Goal: Entertainment & Leisure: Consume media (video, audio)

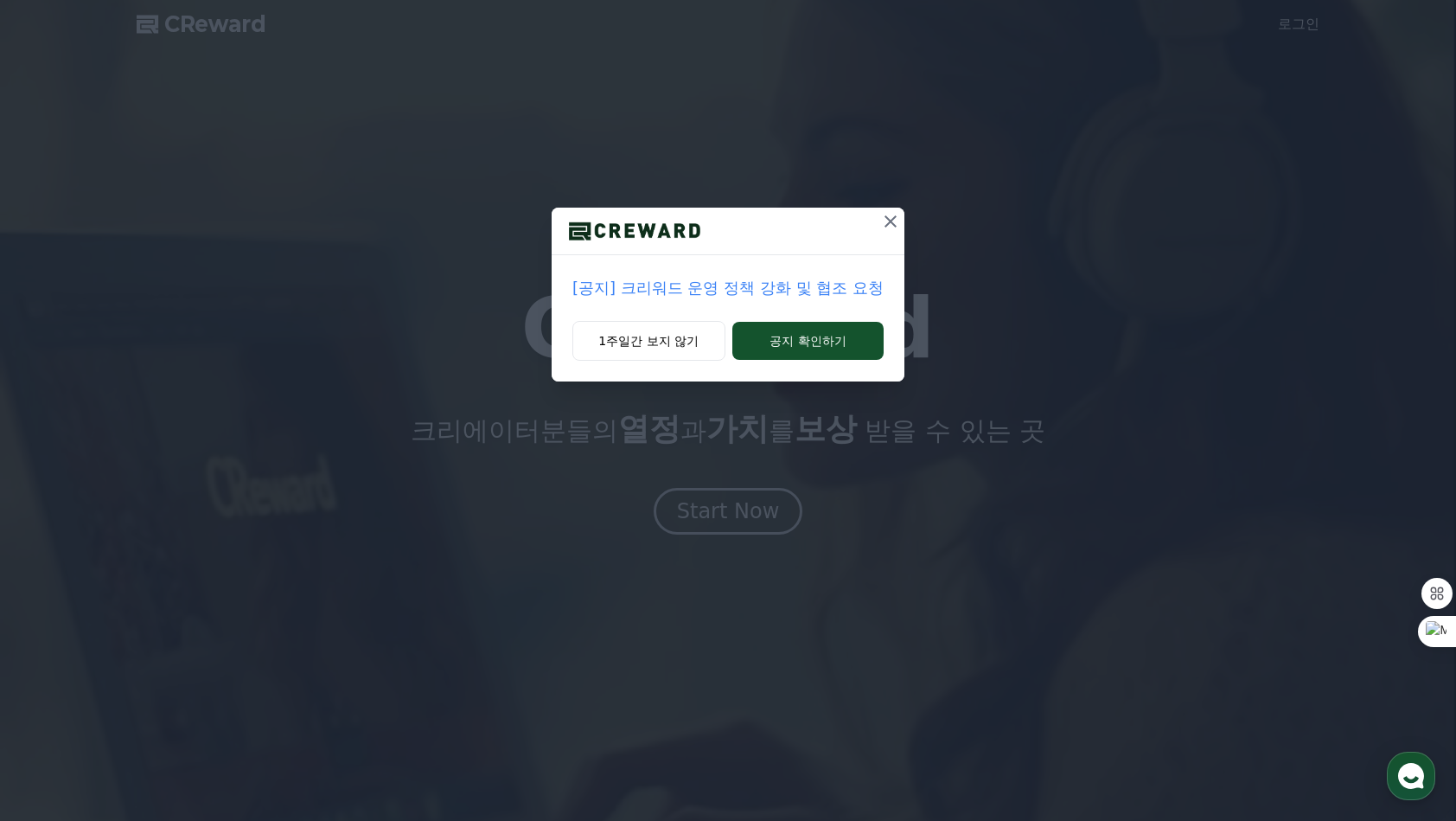
click at [792, 360] on div "1주일간 보지 않기 공지 확인하기" at bounding box center [728, 351] width 353 height 60
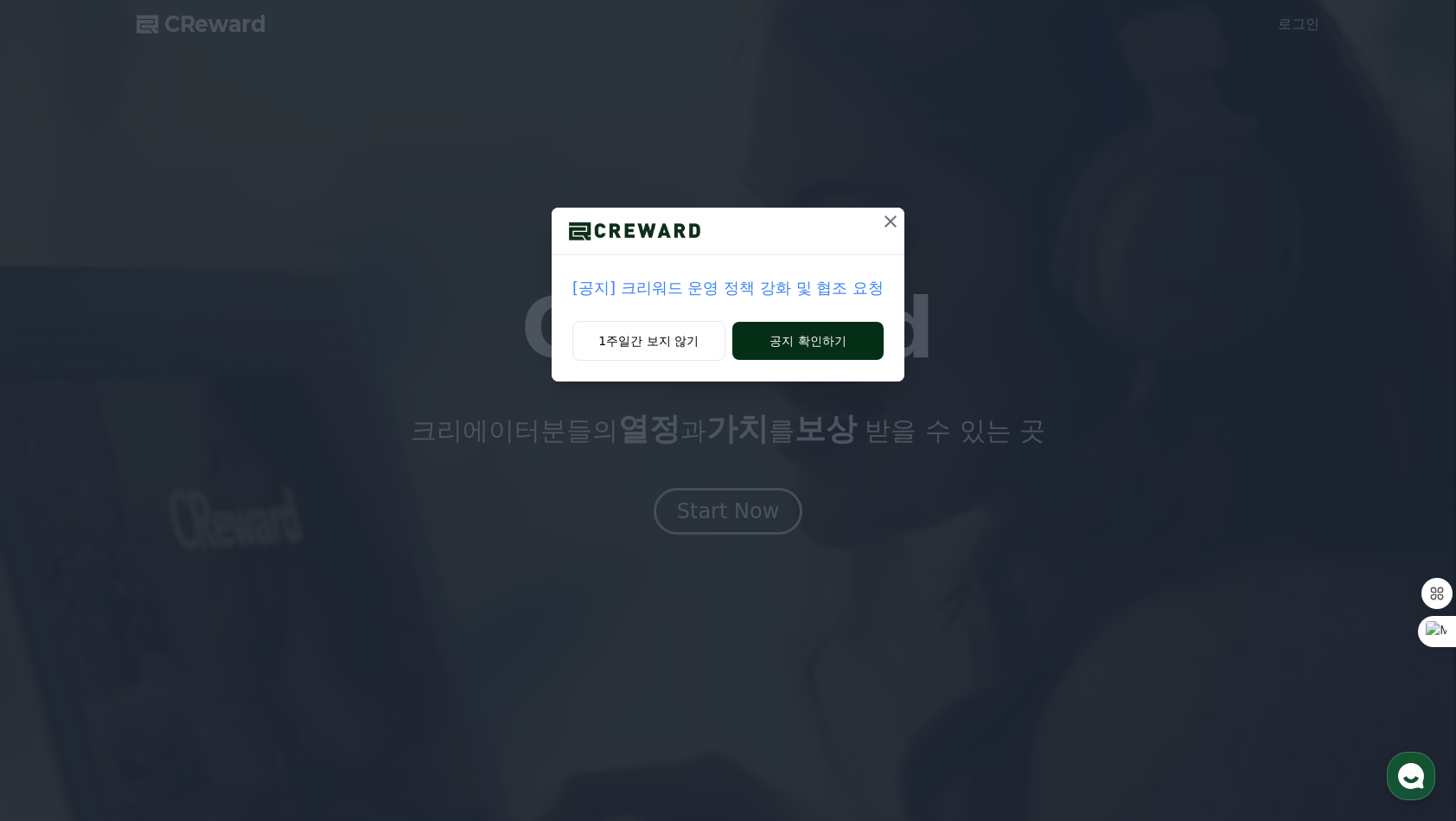
click at [792, 350] on button "공지 확인하기" at bounding box center [808, 341] width 151 height 38
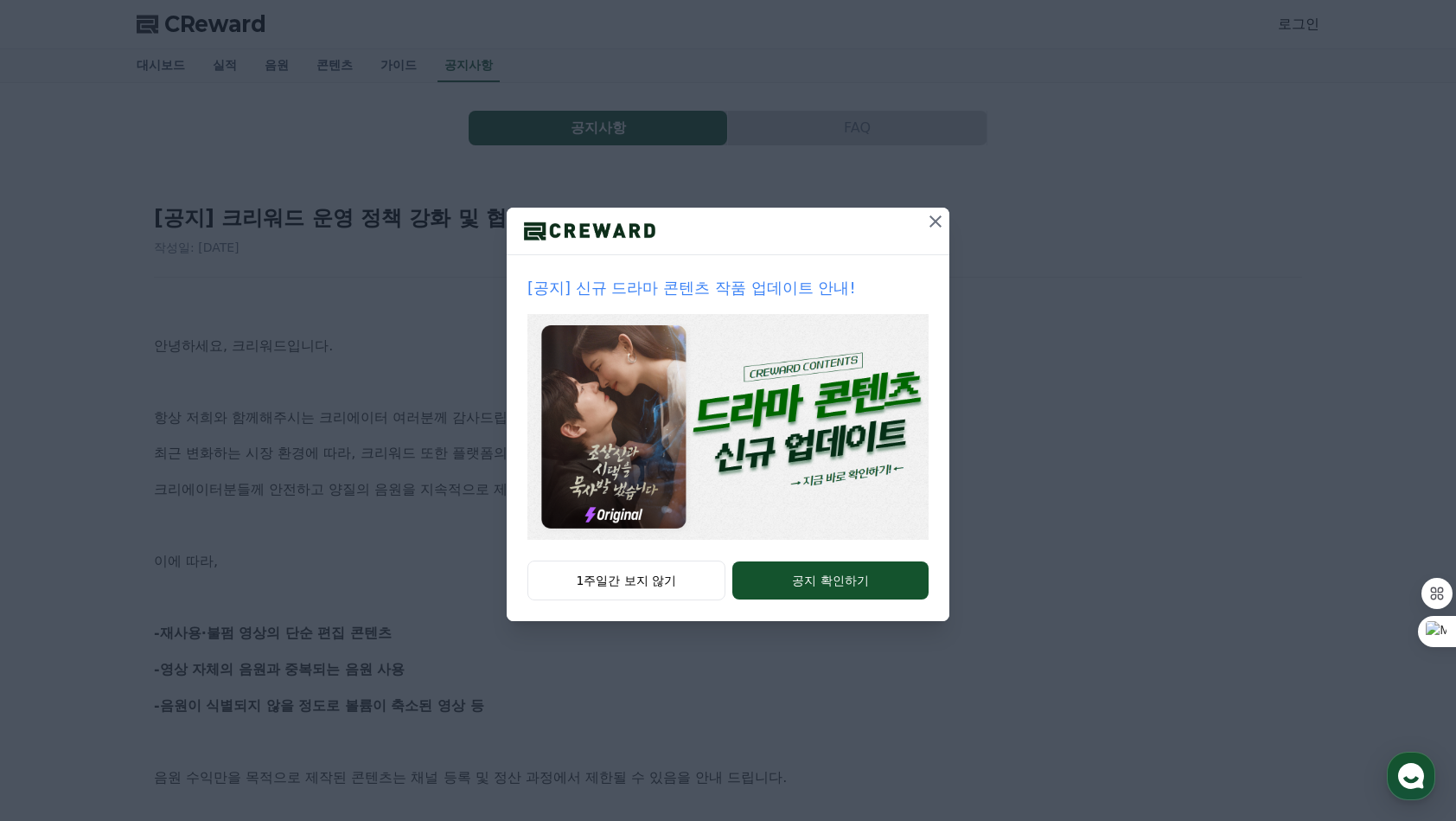
click at [933, 220] on icon at bounding box center [935, 221] width 12 height 12
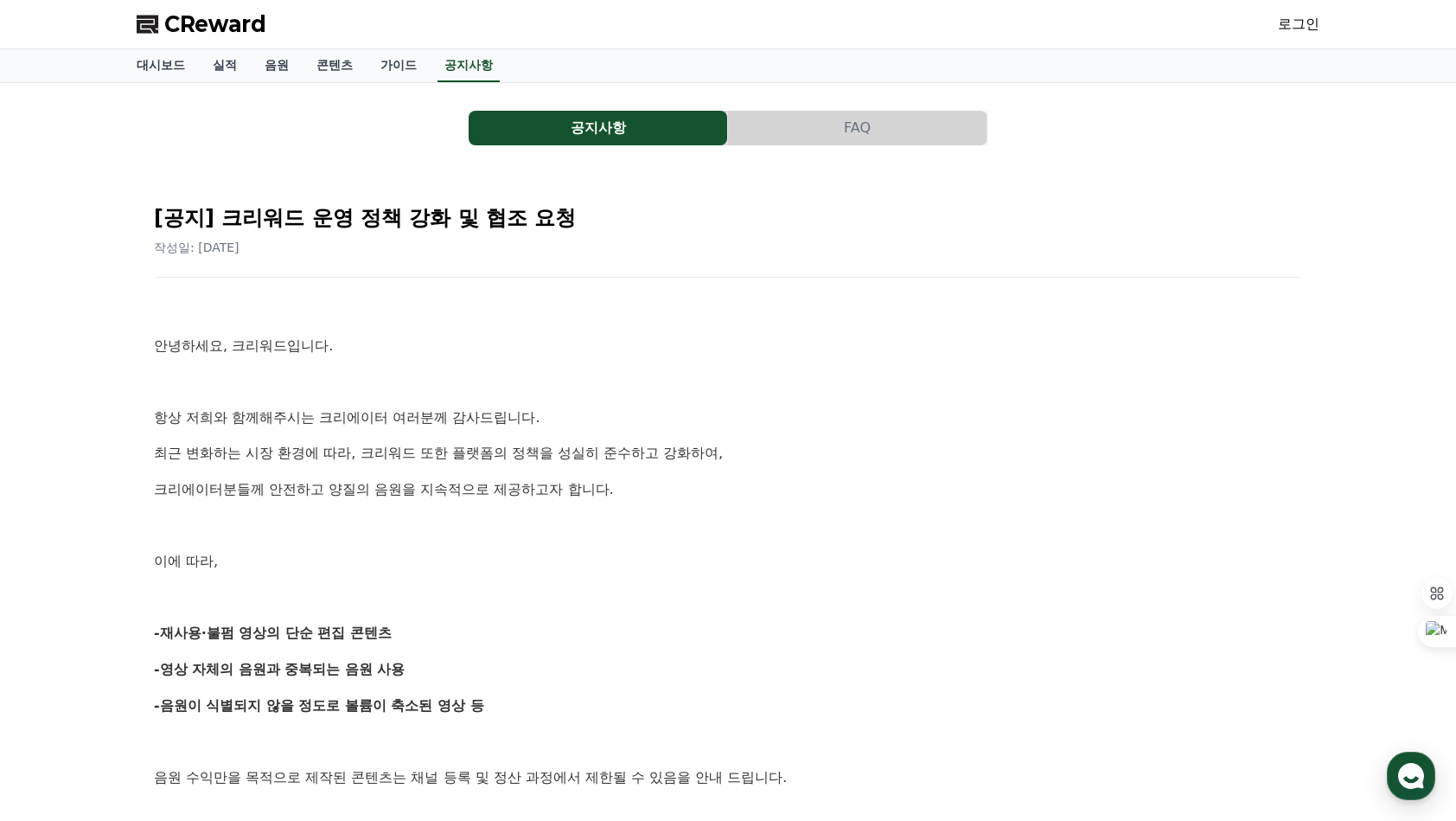
click at [185, 18] on span "CReward" at bounding box center [214, 24] width 102 height 28
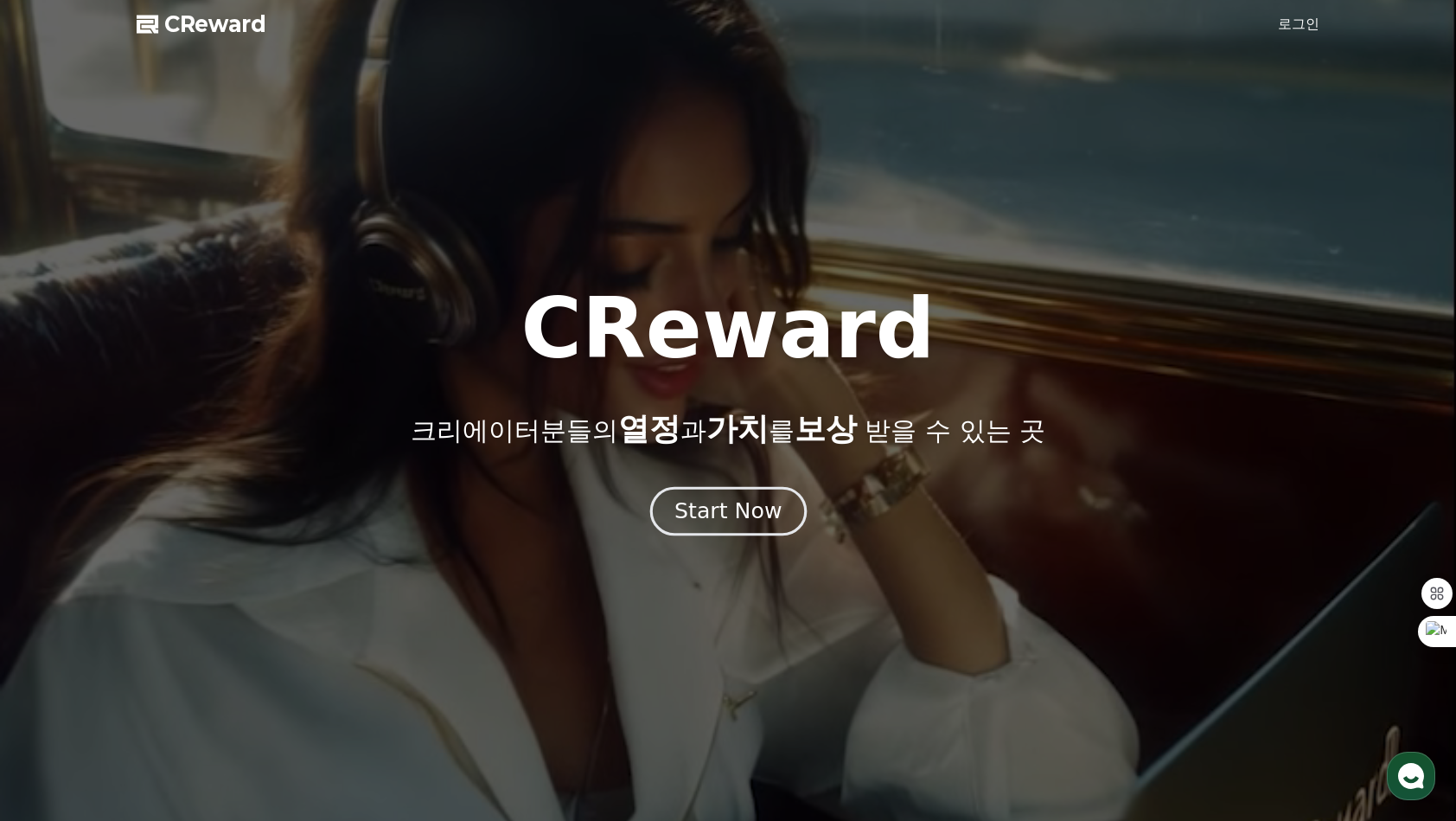
click at [696, 523] on div "Start Now" at bounding box center [728, 511] width 107 height 30
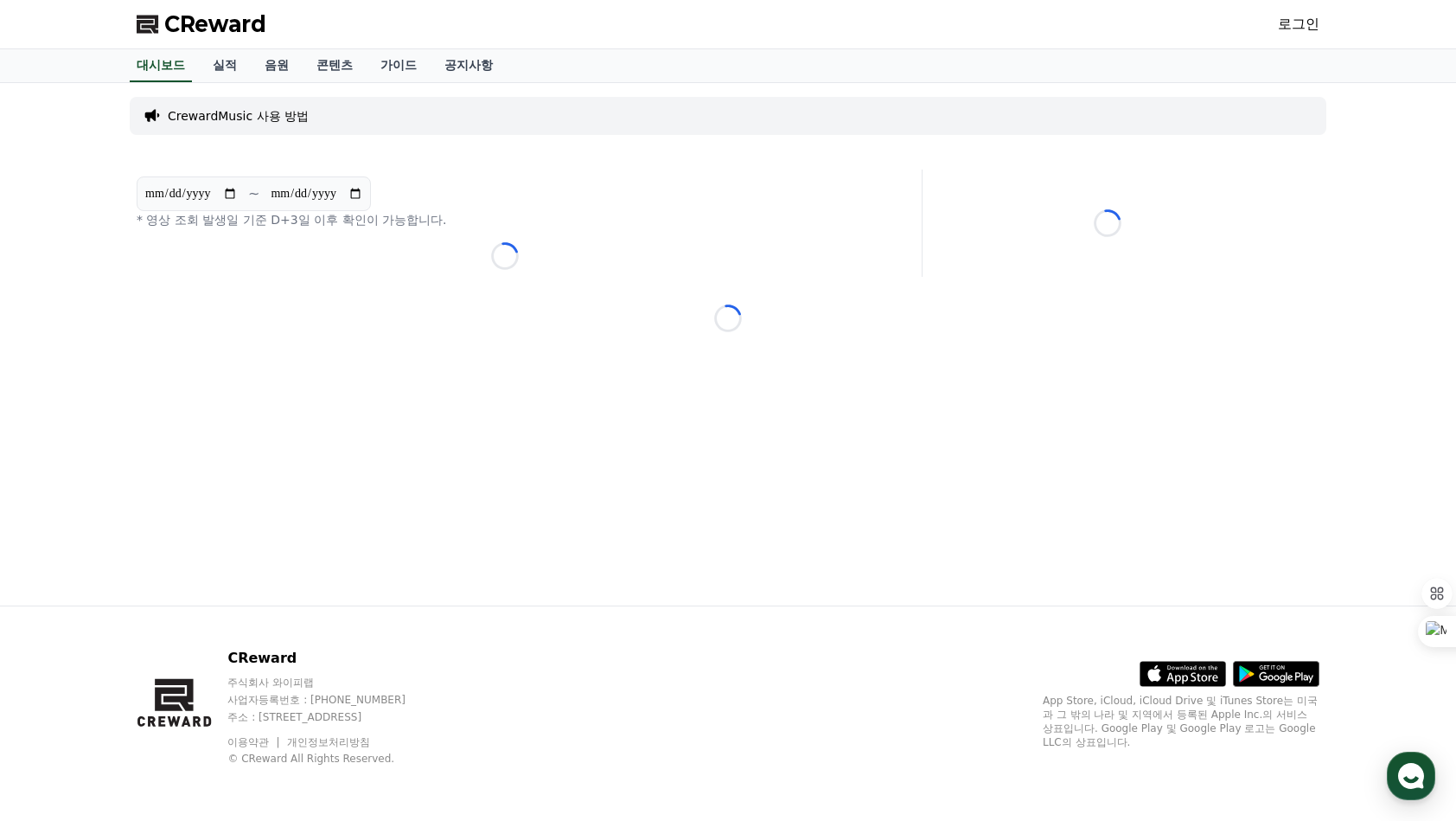
click at [1302, 23] on link "로그인" at bounding box center [1298, 23] width 41 height 21
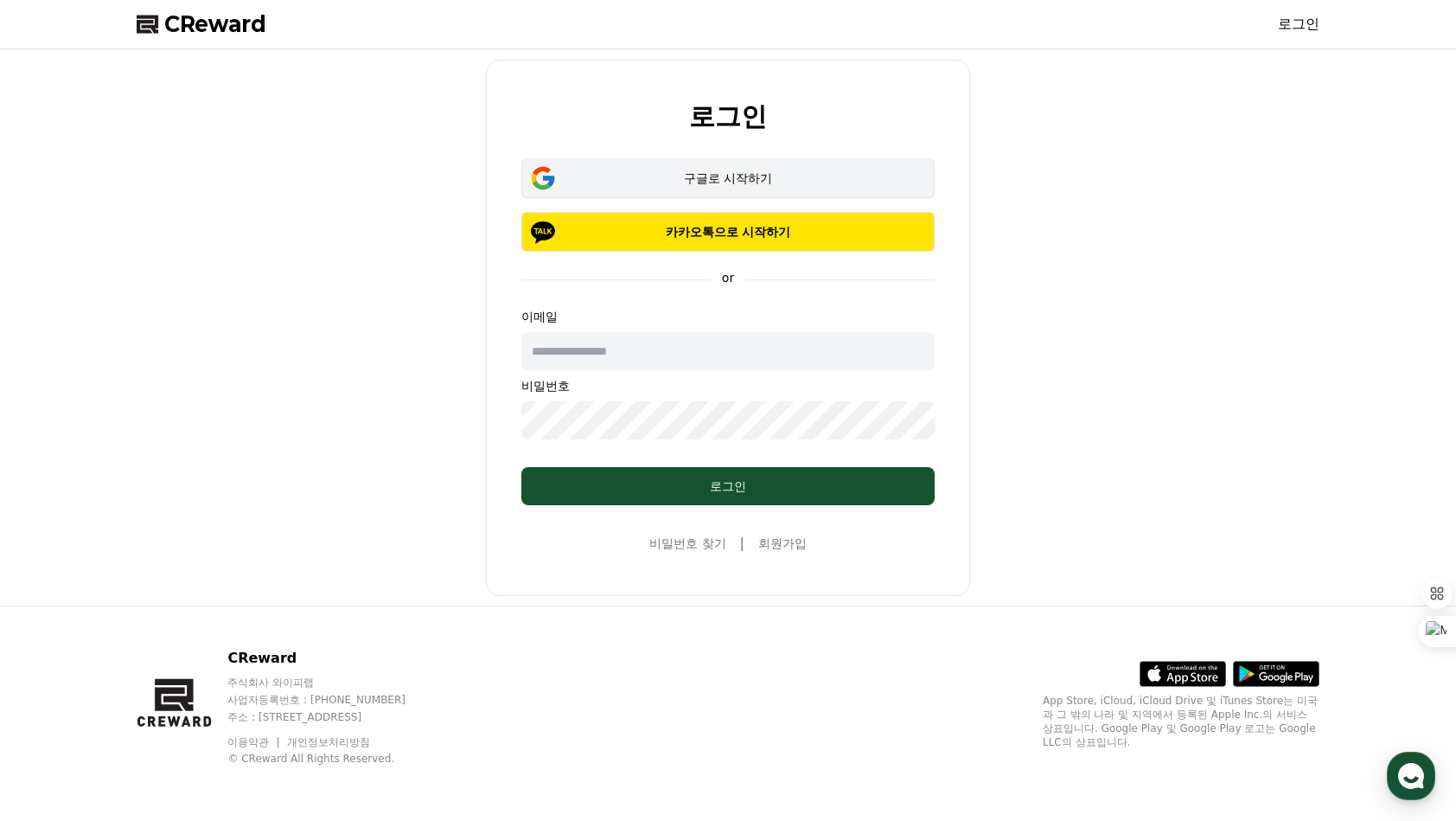
click at [751, 160] on button "구글로 시작하기" at bounding box center [728, 178] width 414 height 40
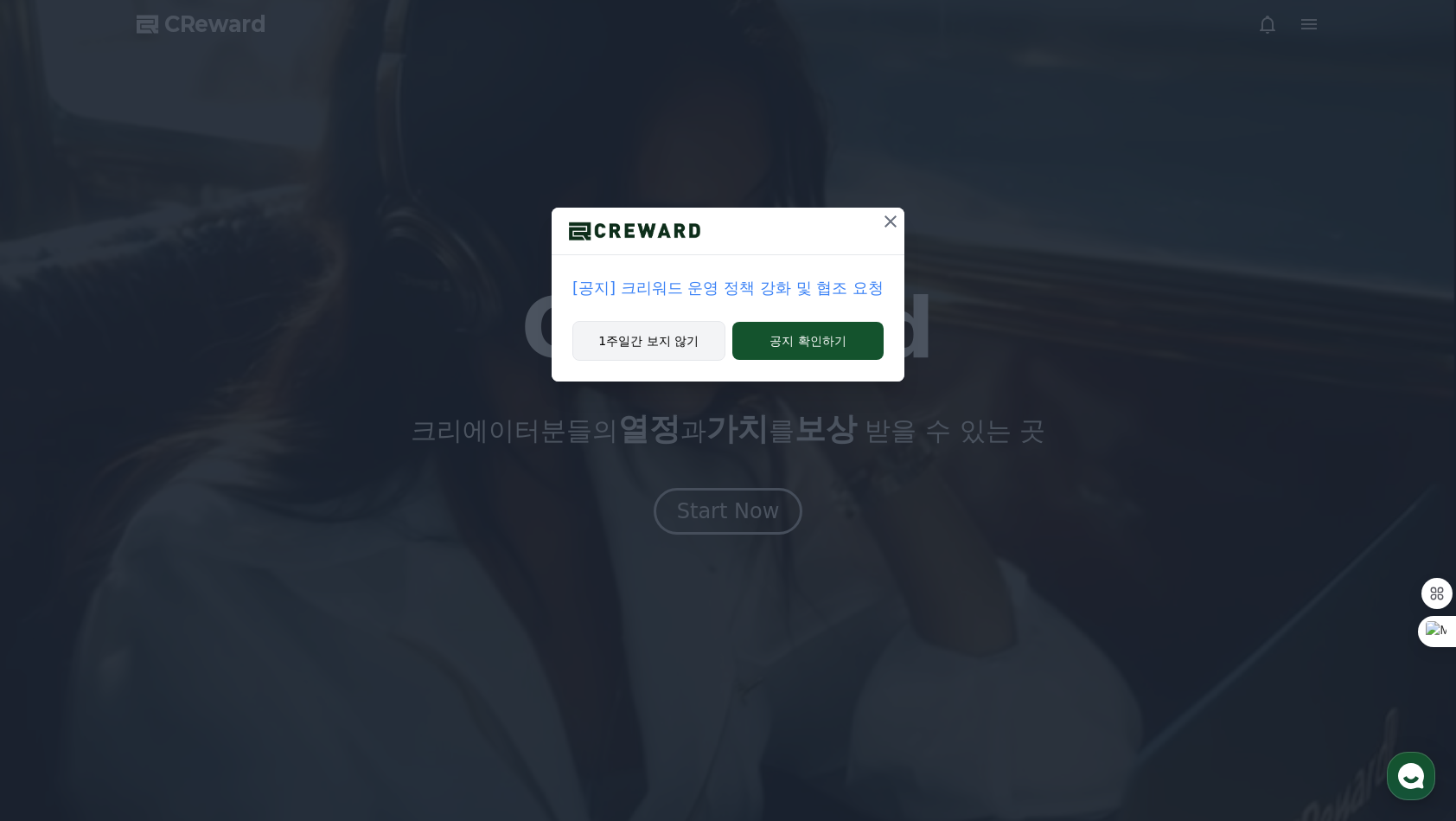
click at [684, 327] on button "1주일간 보지 않기" at bounding box center [649, 341] width 153 height 40
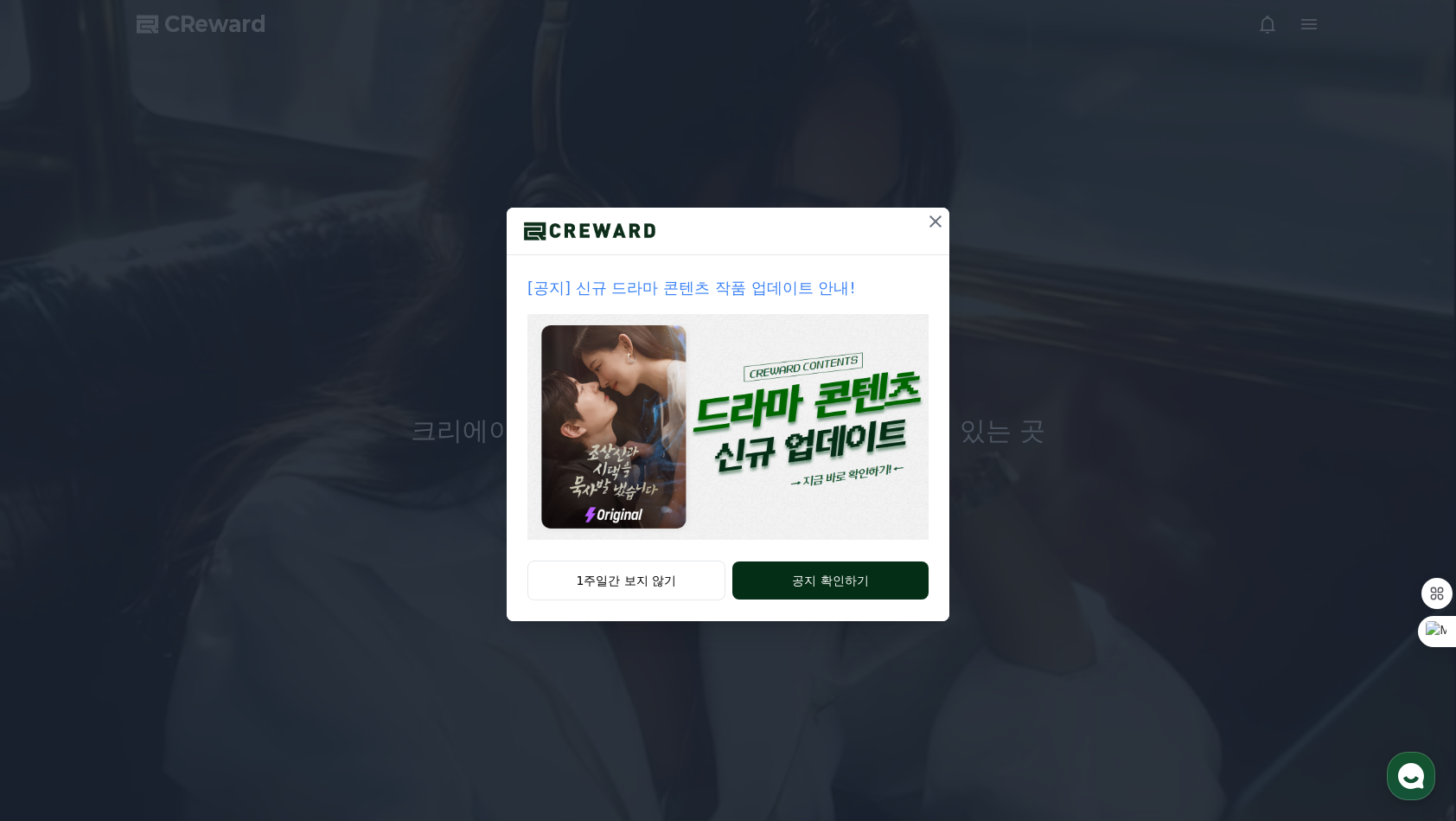
click at [799, 594] on button "공지 확인하기" at bounding box center [831, 580] width 196 height 38
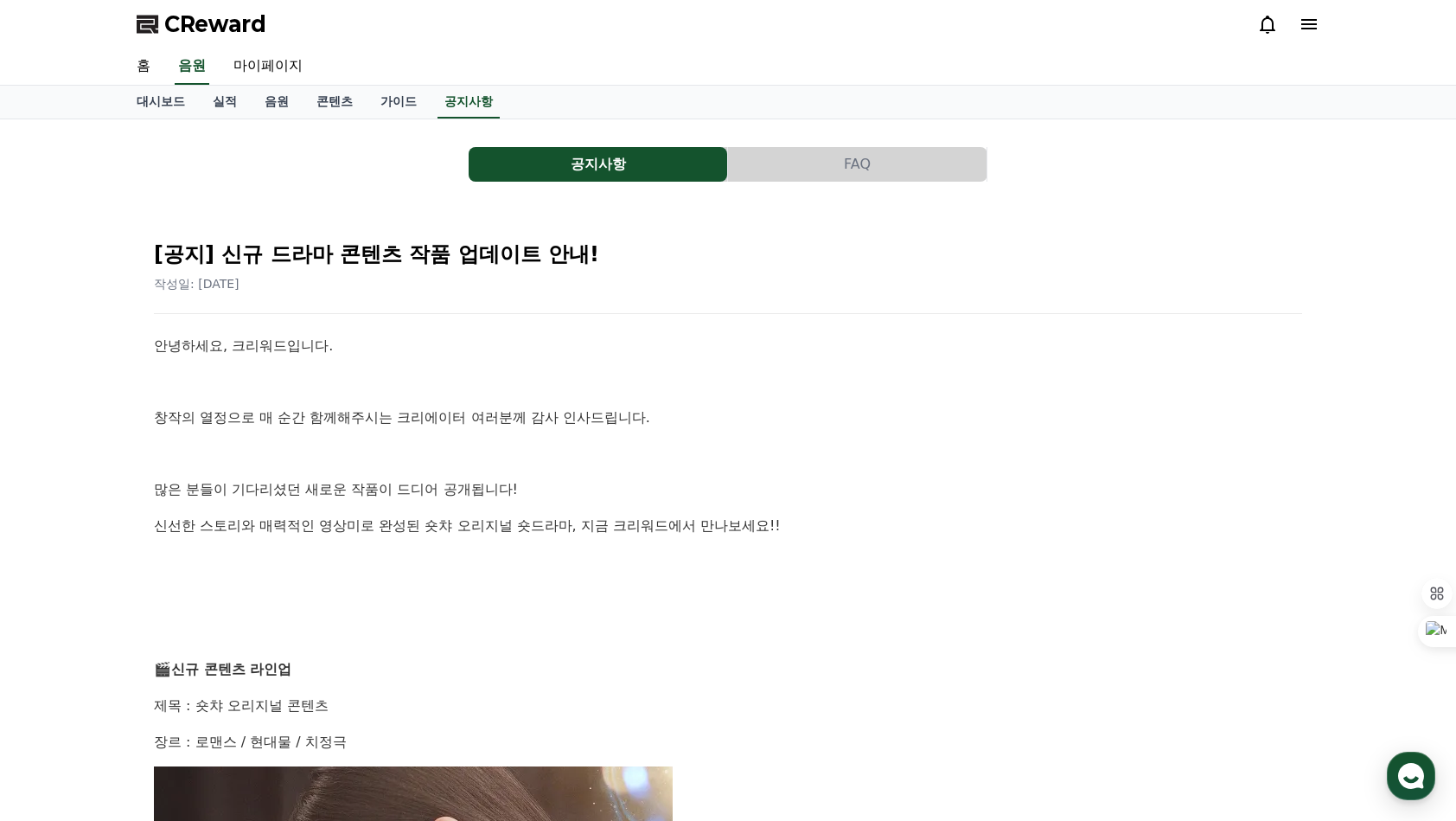
click at [226, 19] on span "CReward" at bounding box center [214, 24] width 102 height 28
click at [275, 102] on link "음원" at bounding box center [277, 102] width 52 height 32
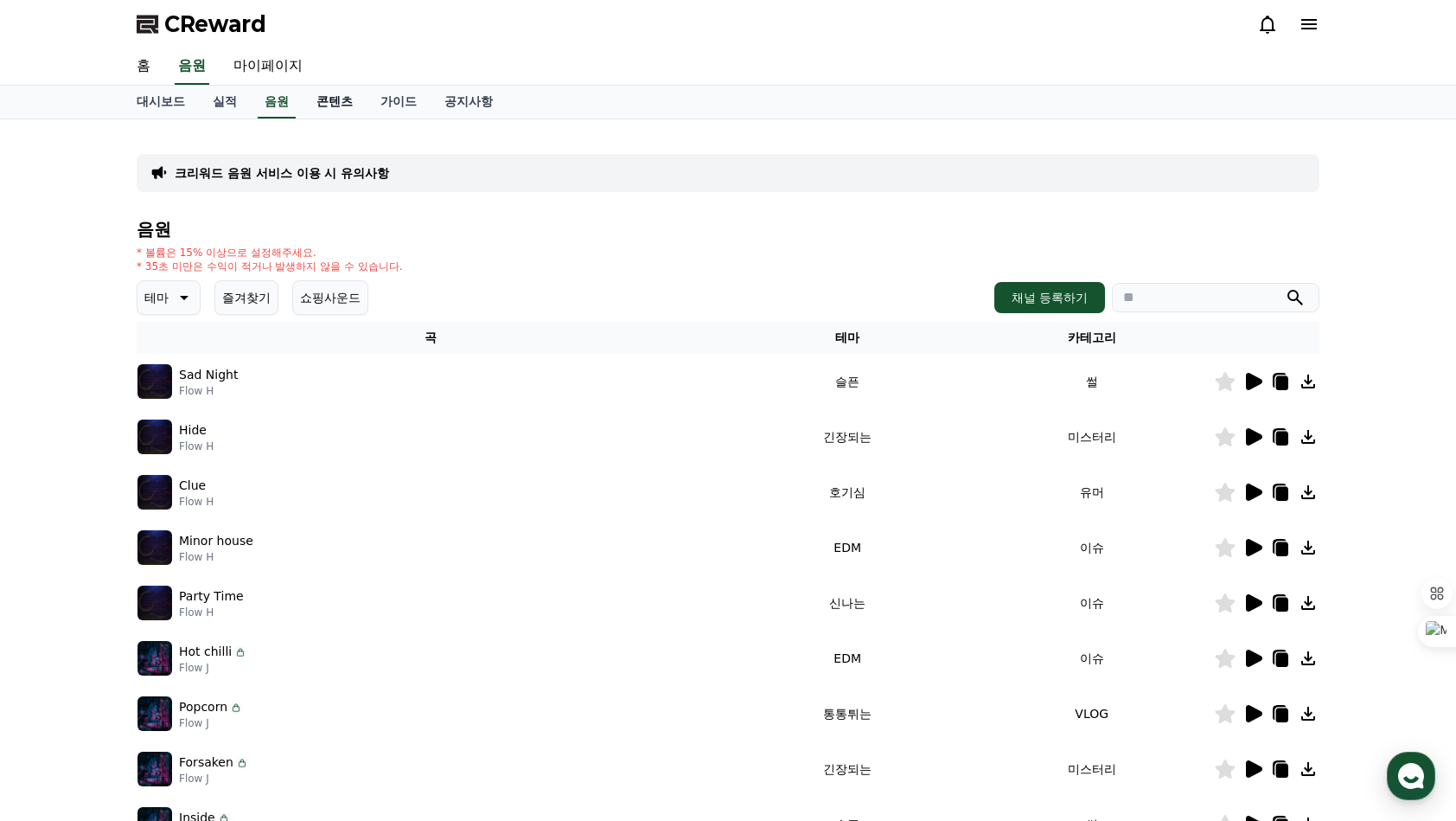
click at [327, 104] on link "콘텐츠" at bounding box center [334, 102] width 64 height 32
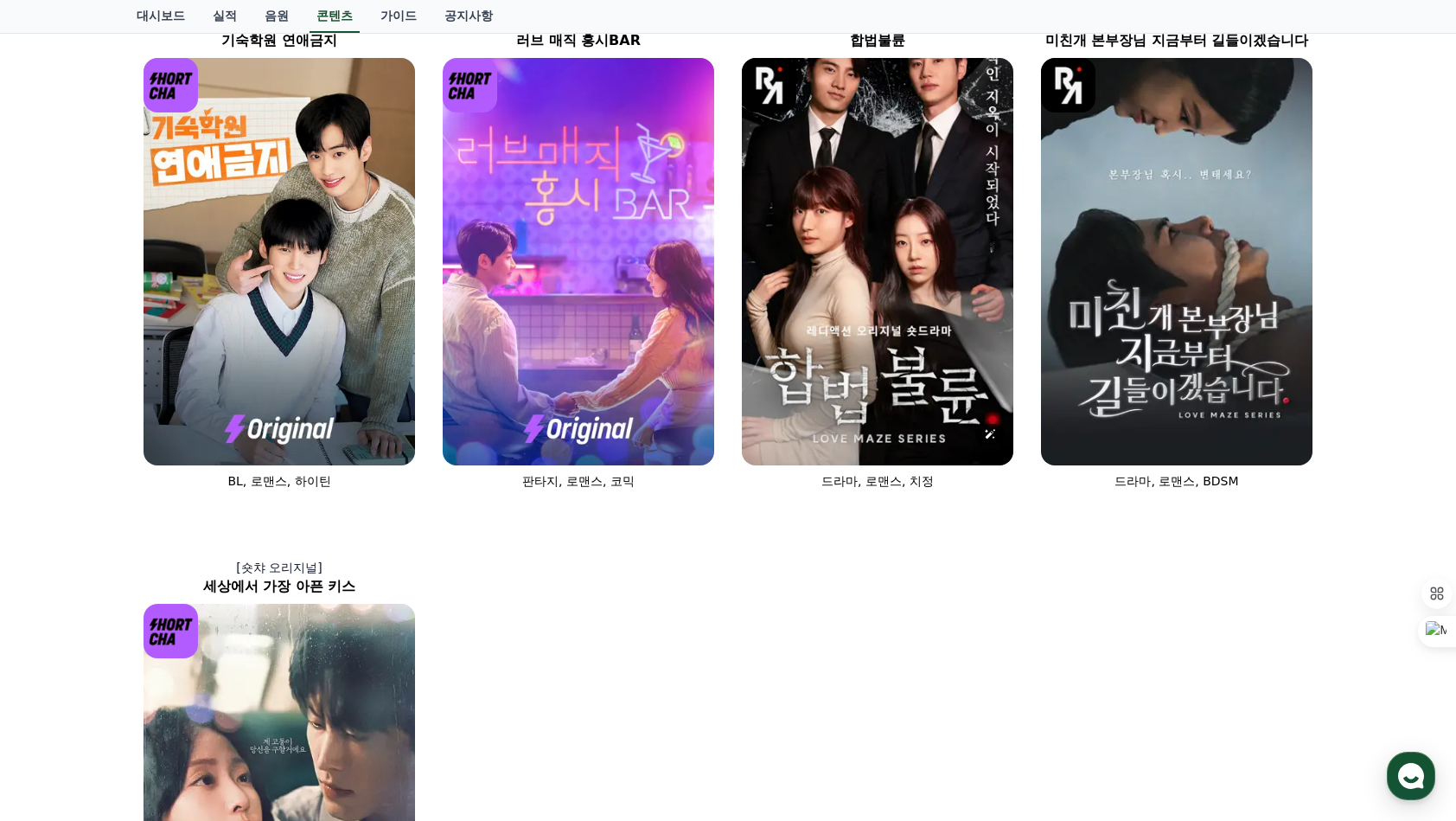
scroll to position [692, 0]
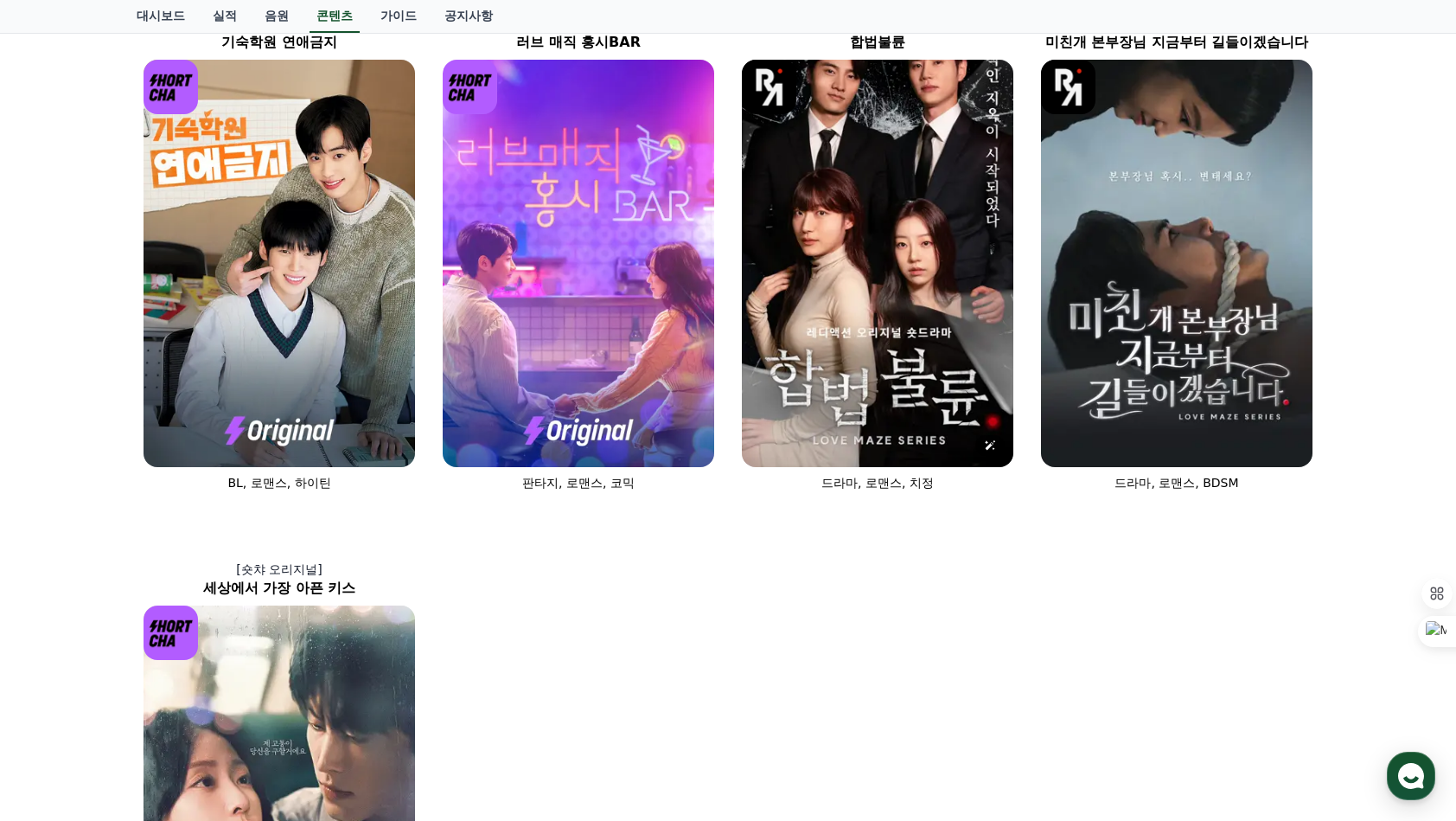
click at [824, 348] on img at bounding box center [877, 263] width 271 height 407
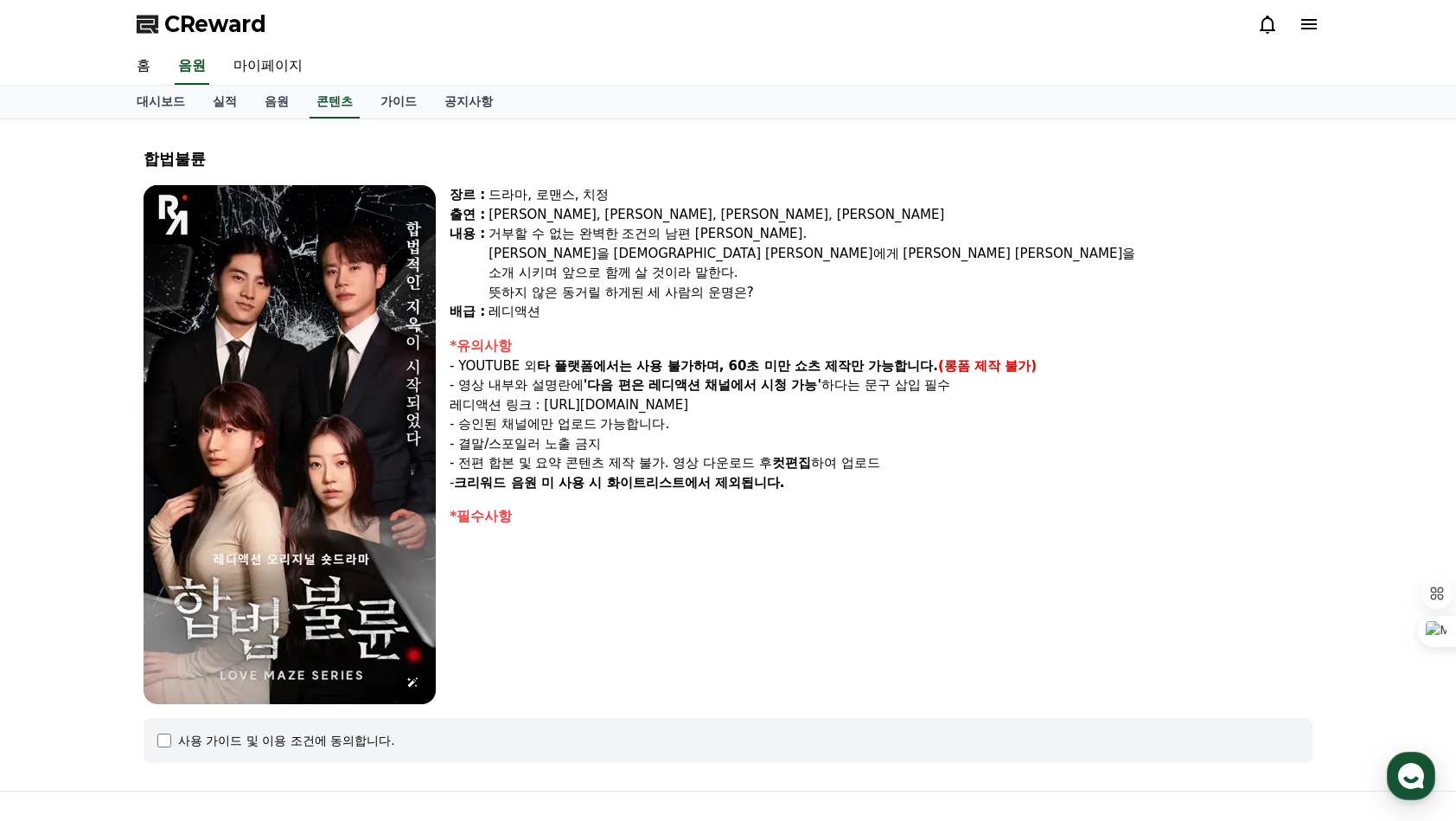
click at [359, 284] on img at bounding box center [289, 444] width 292 height 519
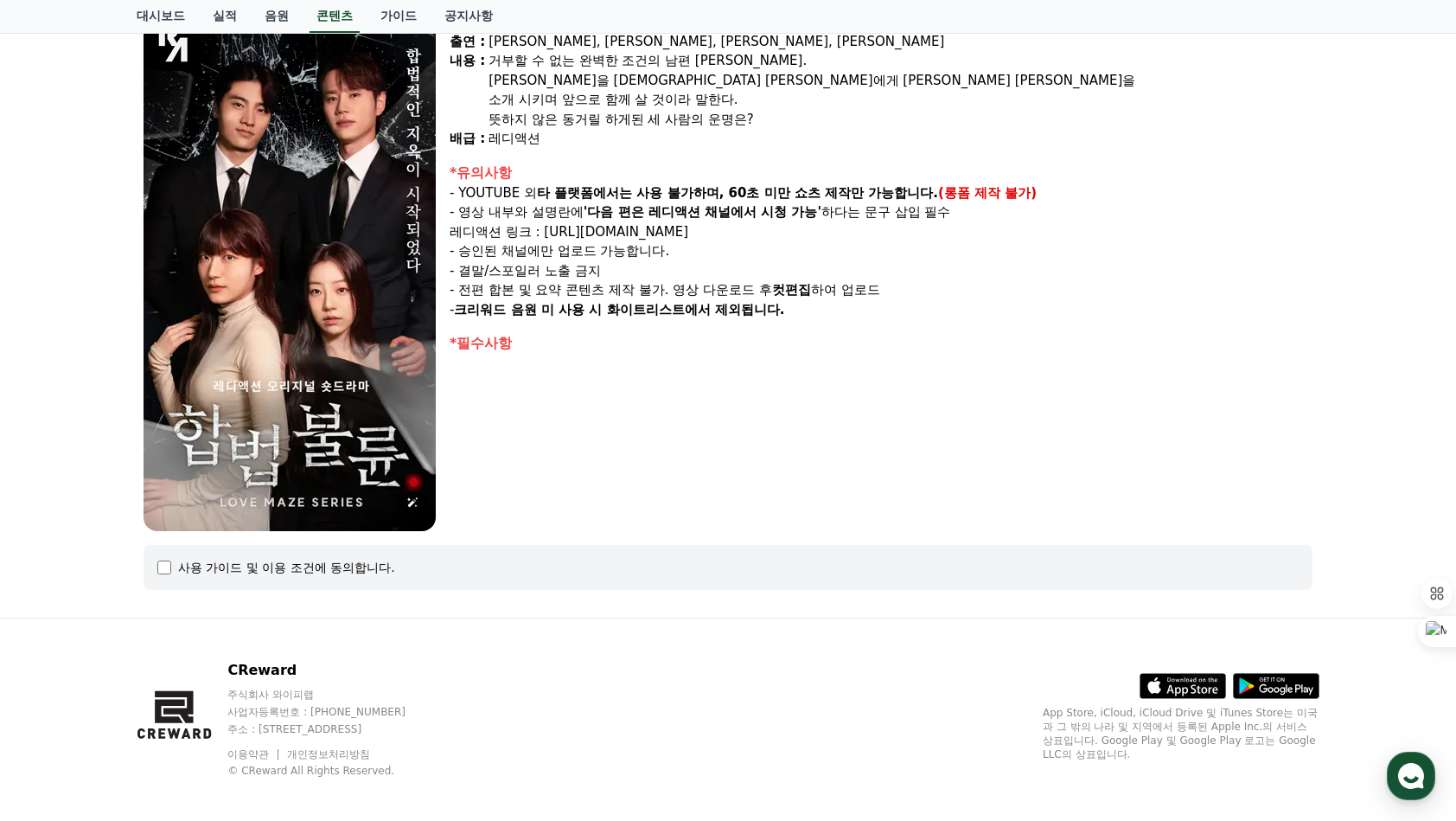
scroll to position [183, 0]
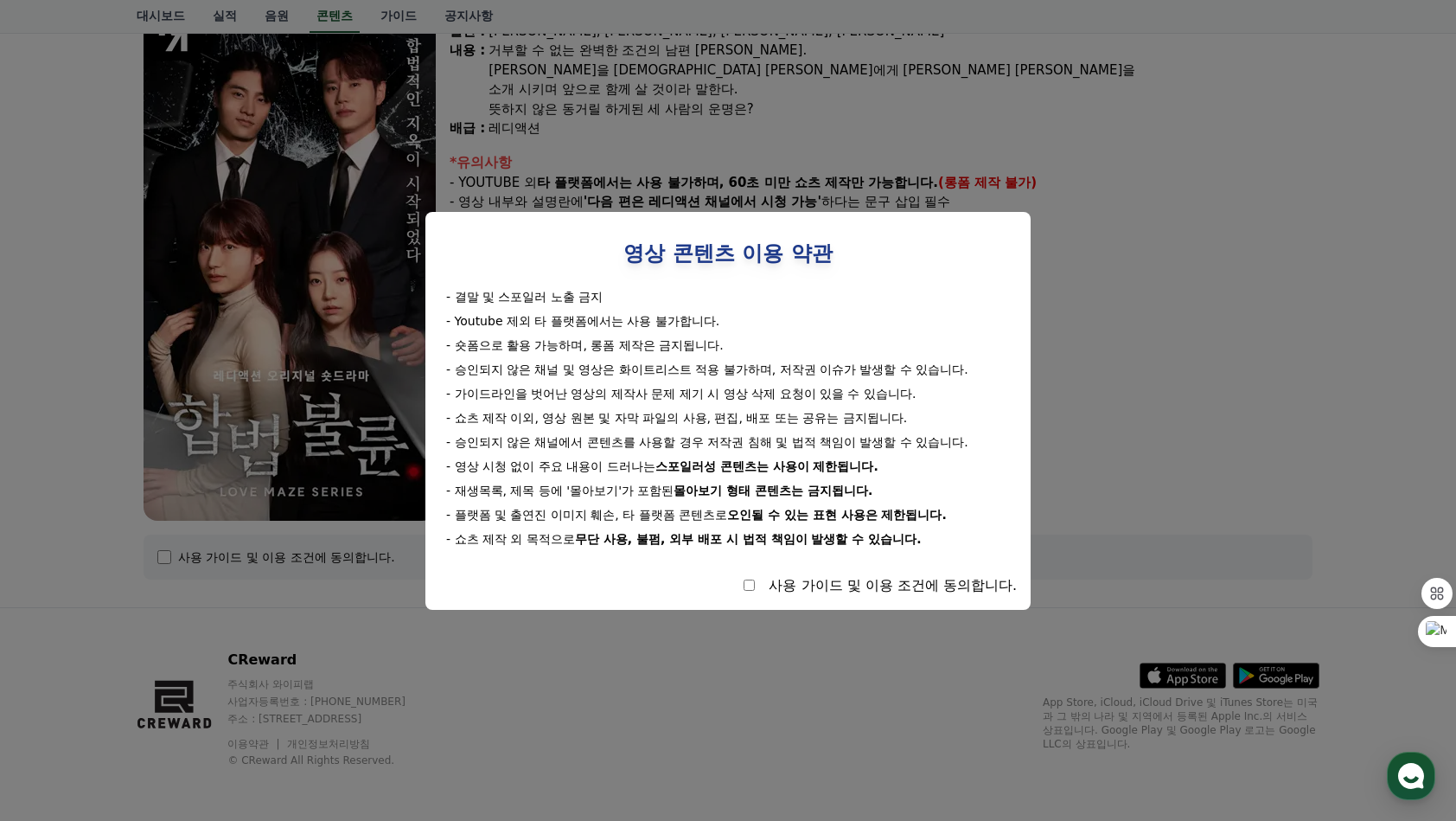
select select
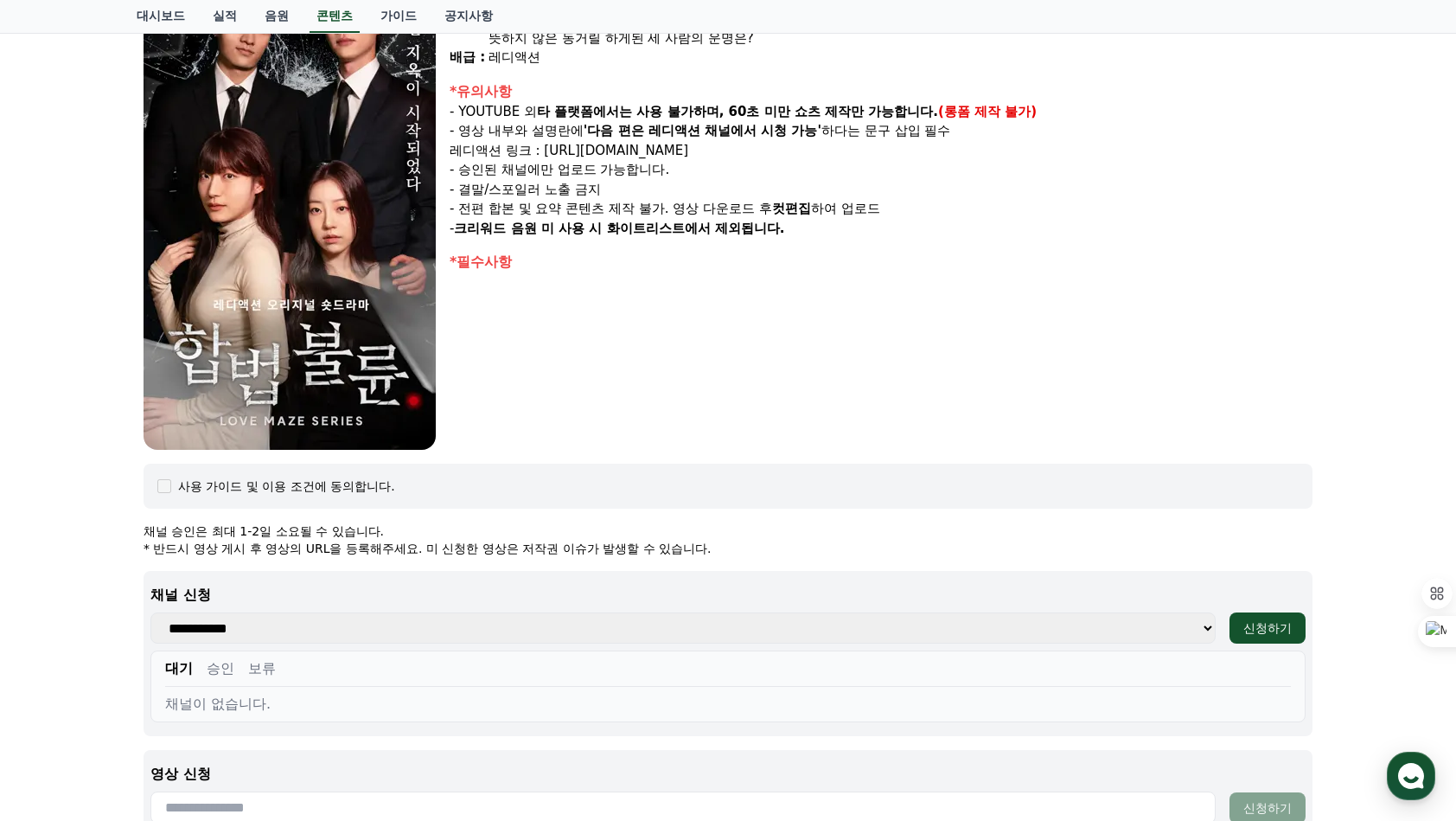
scroll to position [0, 0]
